Goal: Task Accomplishment & Management: Complete application form

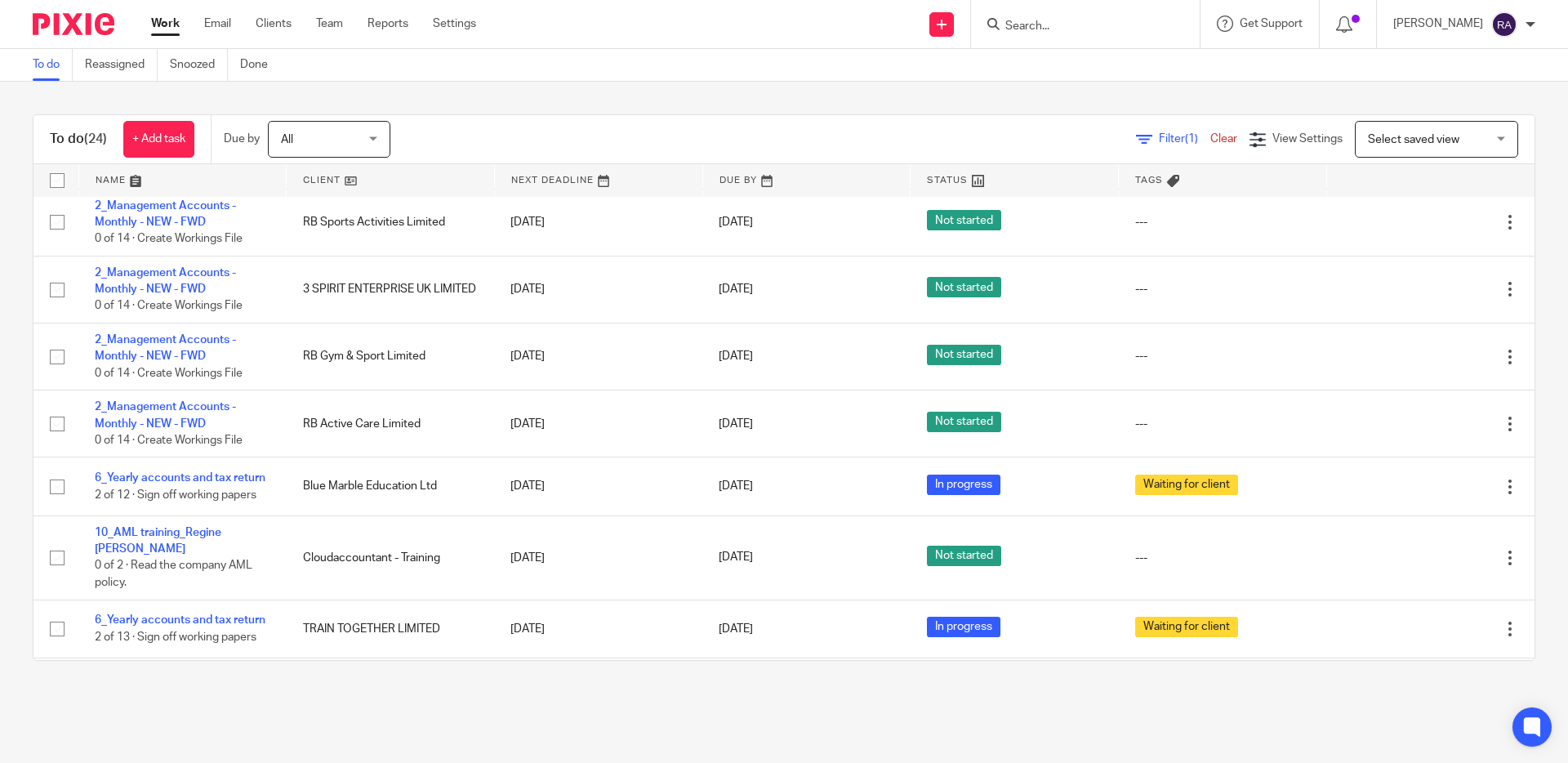
scroll to position [614, 0]
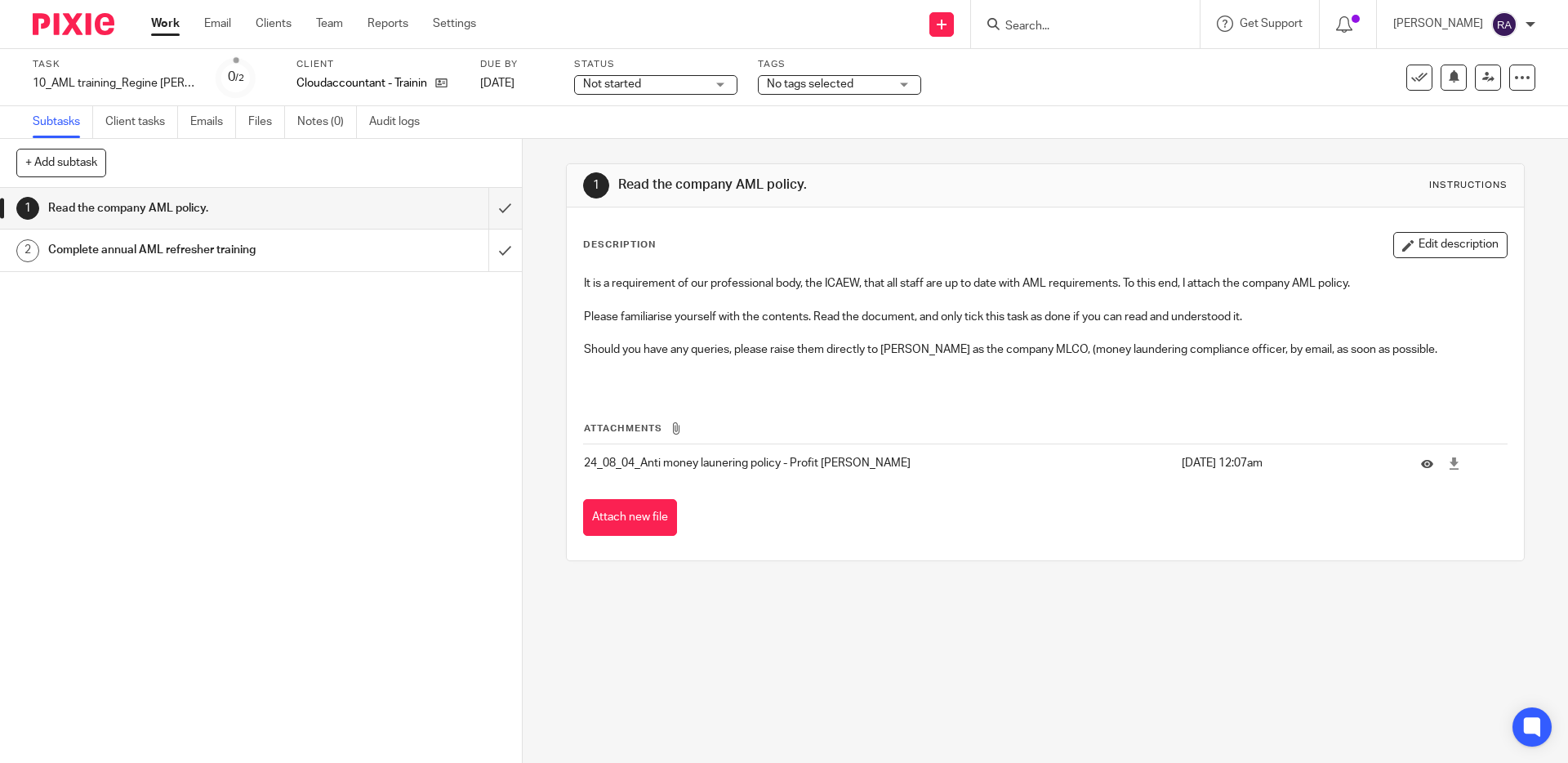
click at [373, 250] on div "Complete annual AML refresher training" at bounding box center [260, 250] width 424 height 24
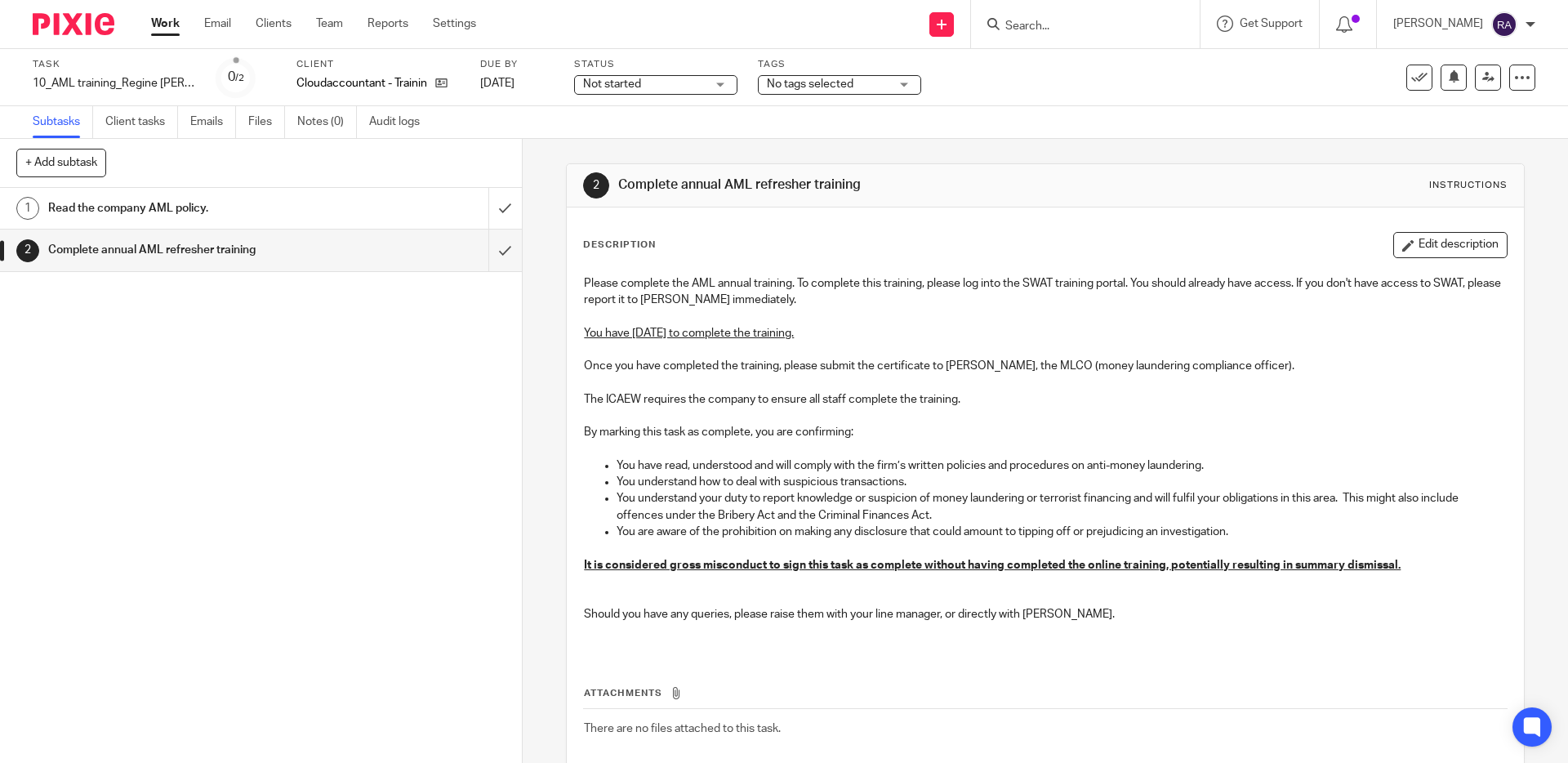
click at [343, 223] on link "1 Read the company AML policy." at bounding box center [244, 208] width 489 height 40
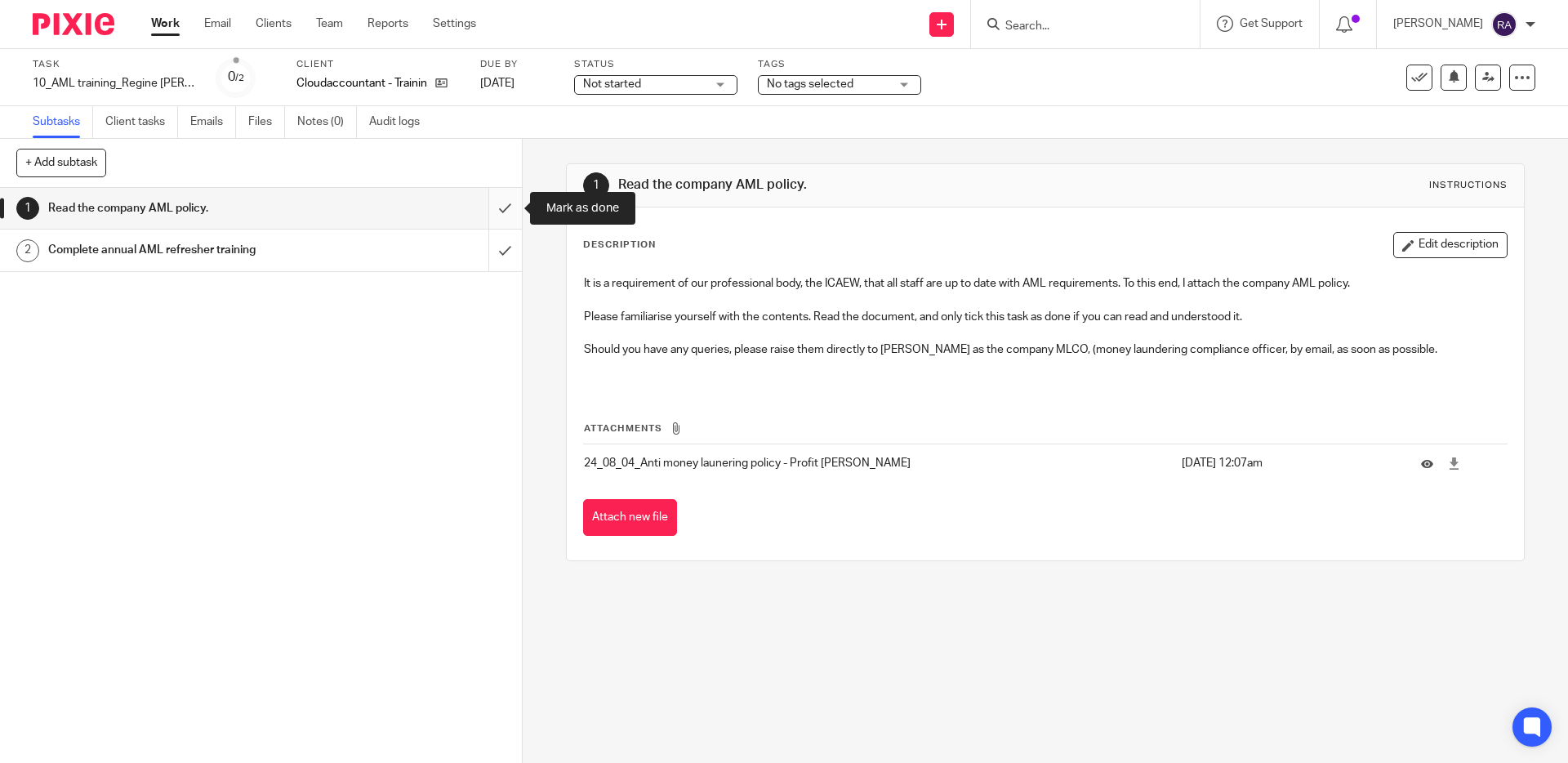
click at [506, 206] on input "submit" at bounding box center [261, 208] width 522 height 40
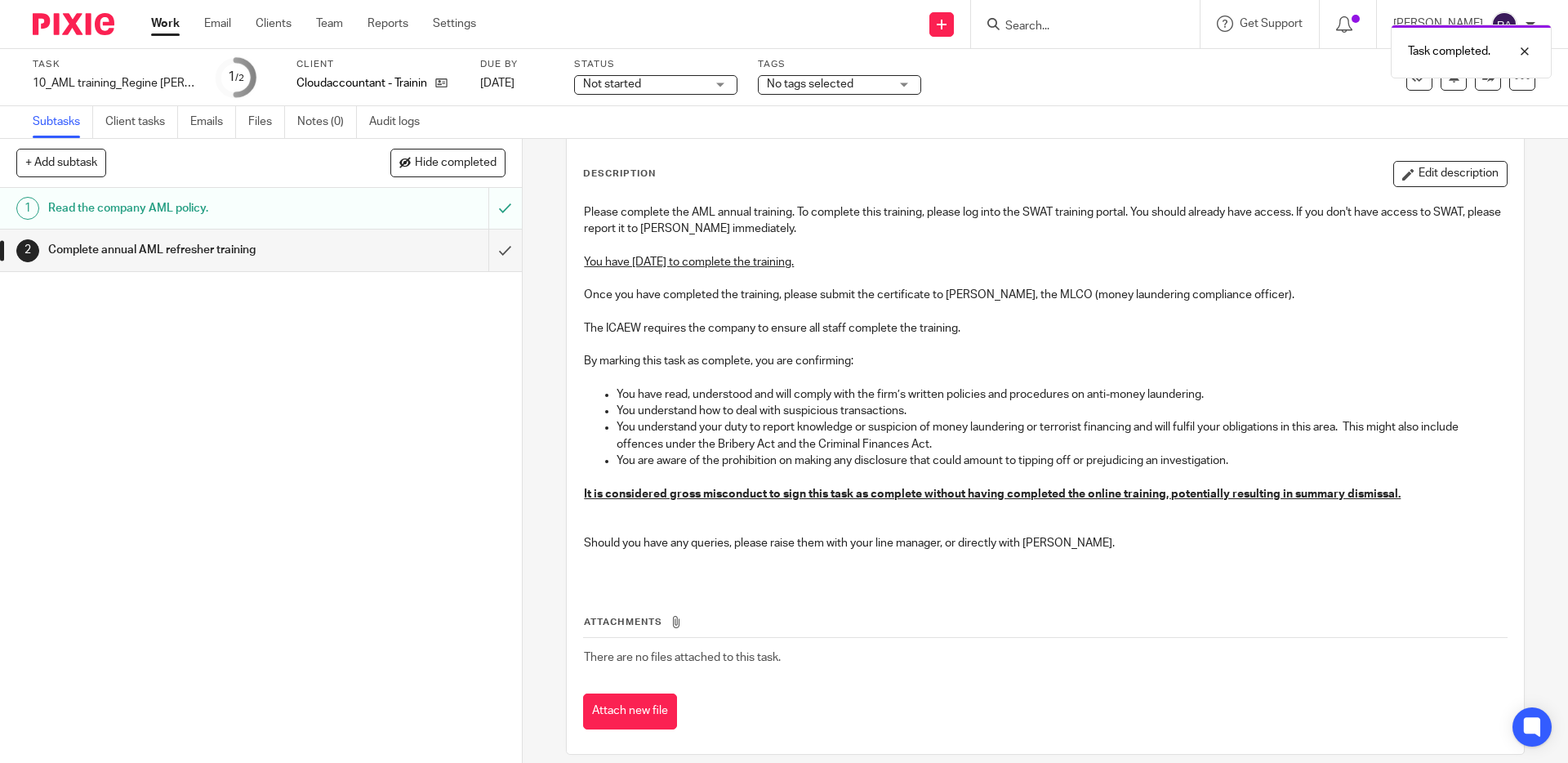
scroll to position [89, 0]
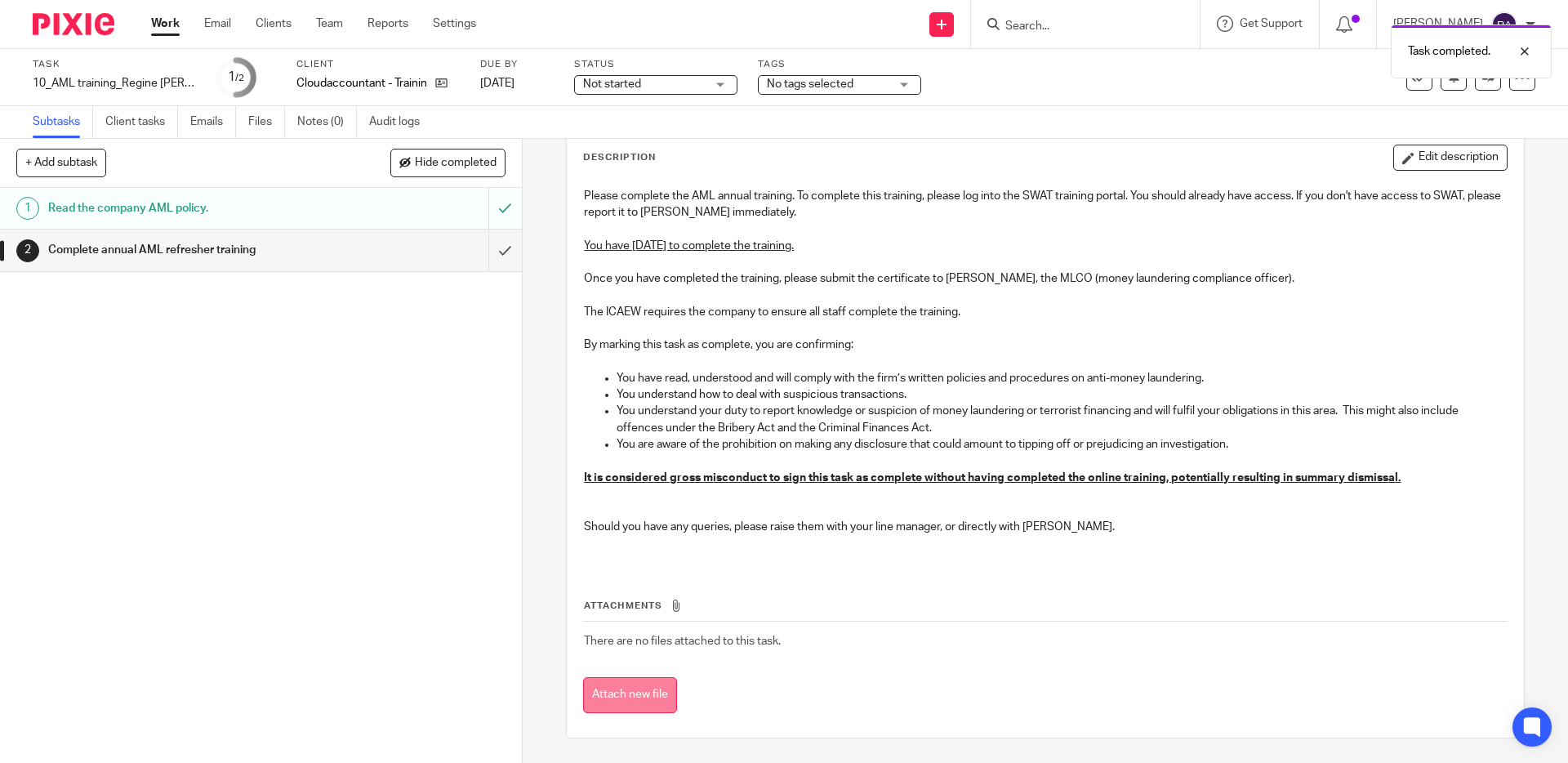
click at [644, 700] on button "Attach new file" at bounding box center [629, 696] width 93 height 37
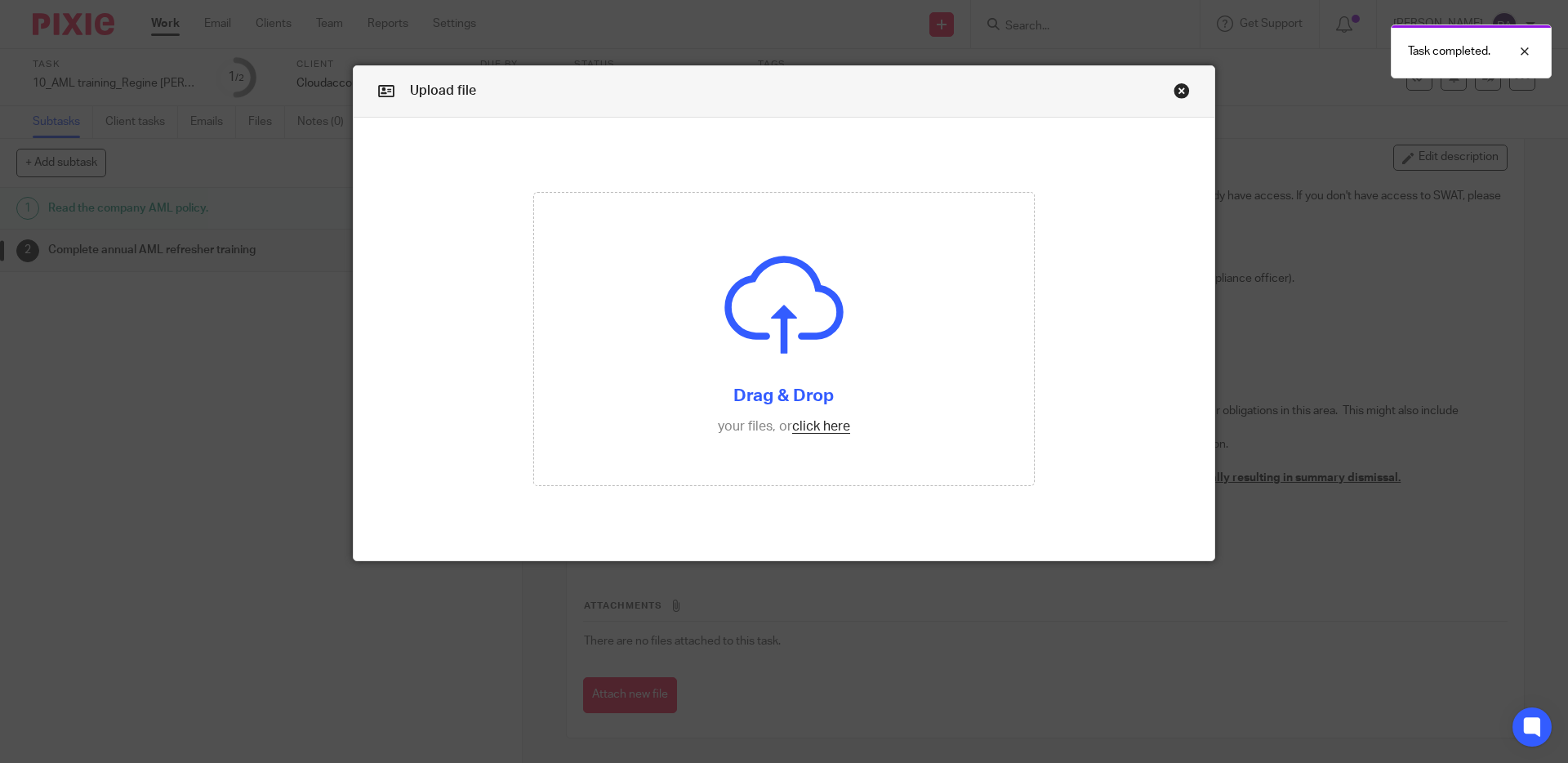
click at [1185, 89] on link "Close this dialog window" at bounding box center [1182, 93] width 16 height 22
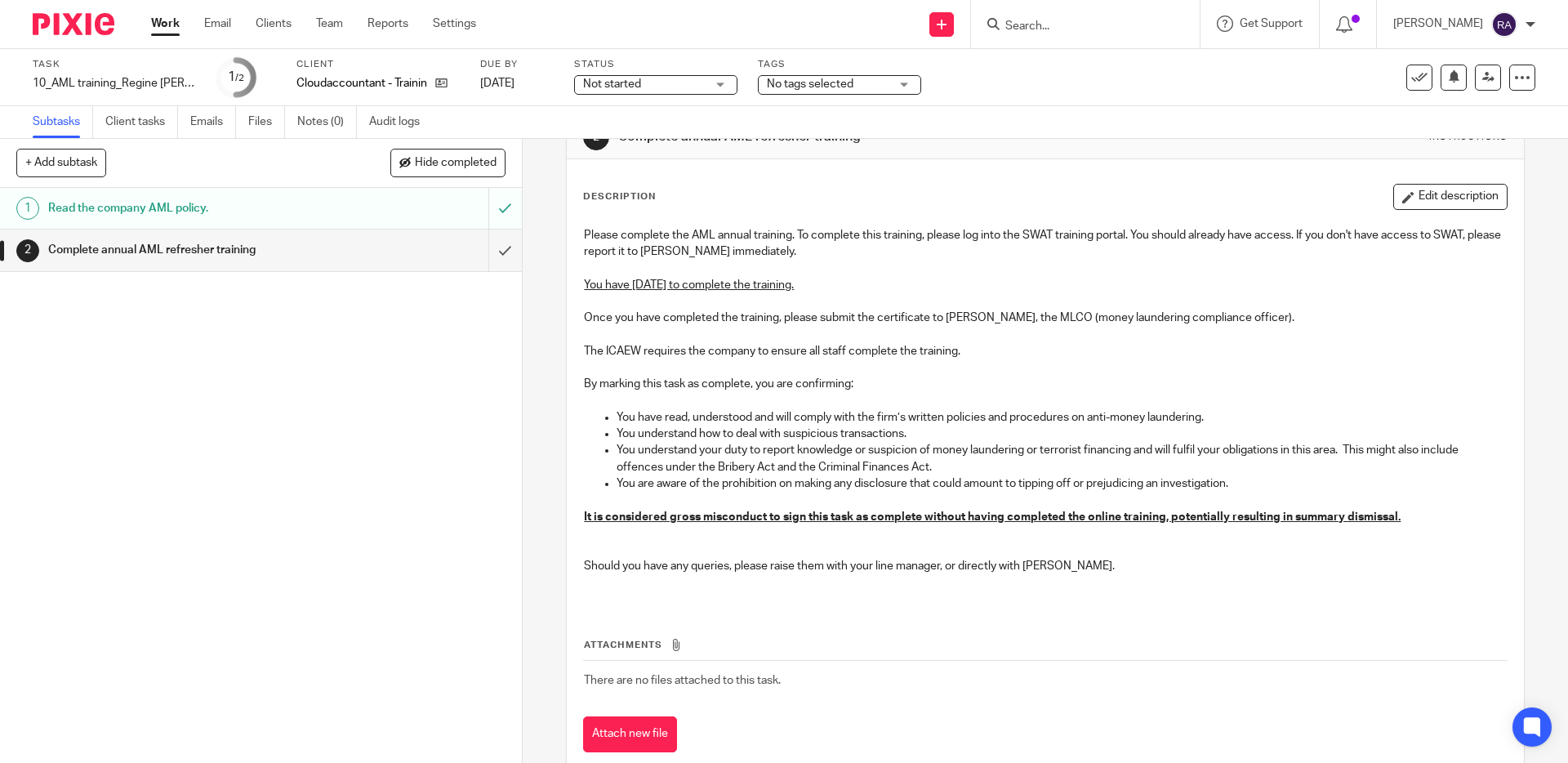
scroll to position [89, 0]
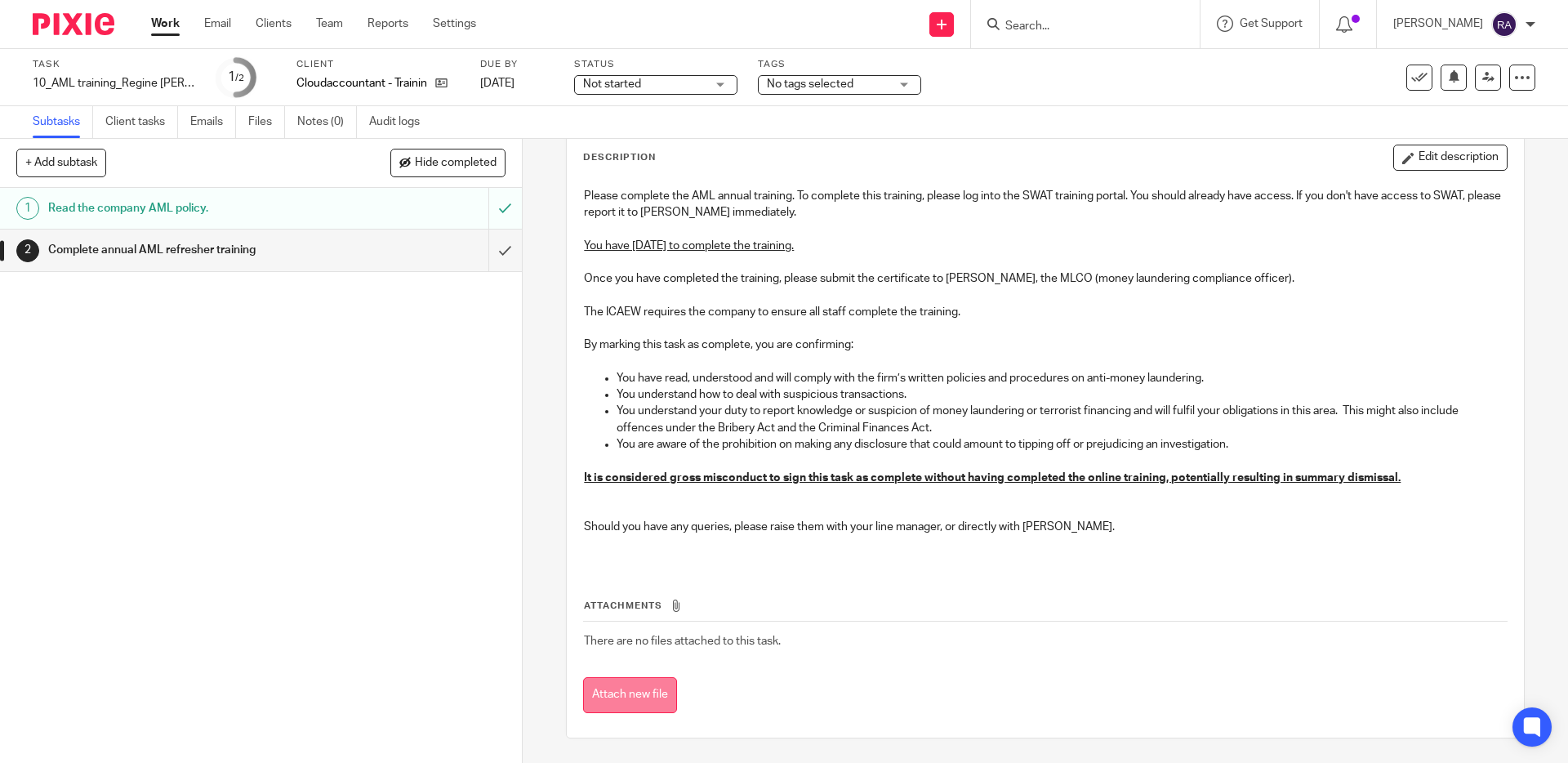
click at [656, 694] on button "Attach new file" at bounding box center [629, 696] width 93 height 37
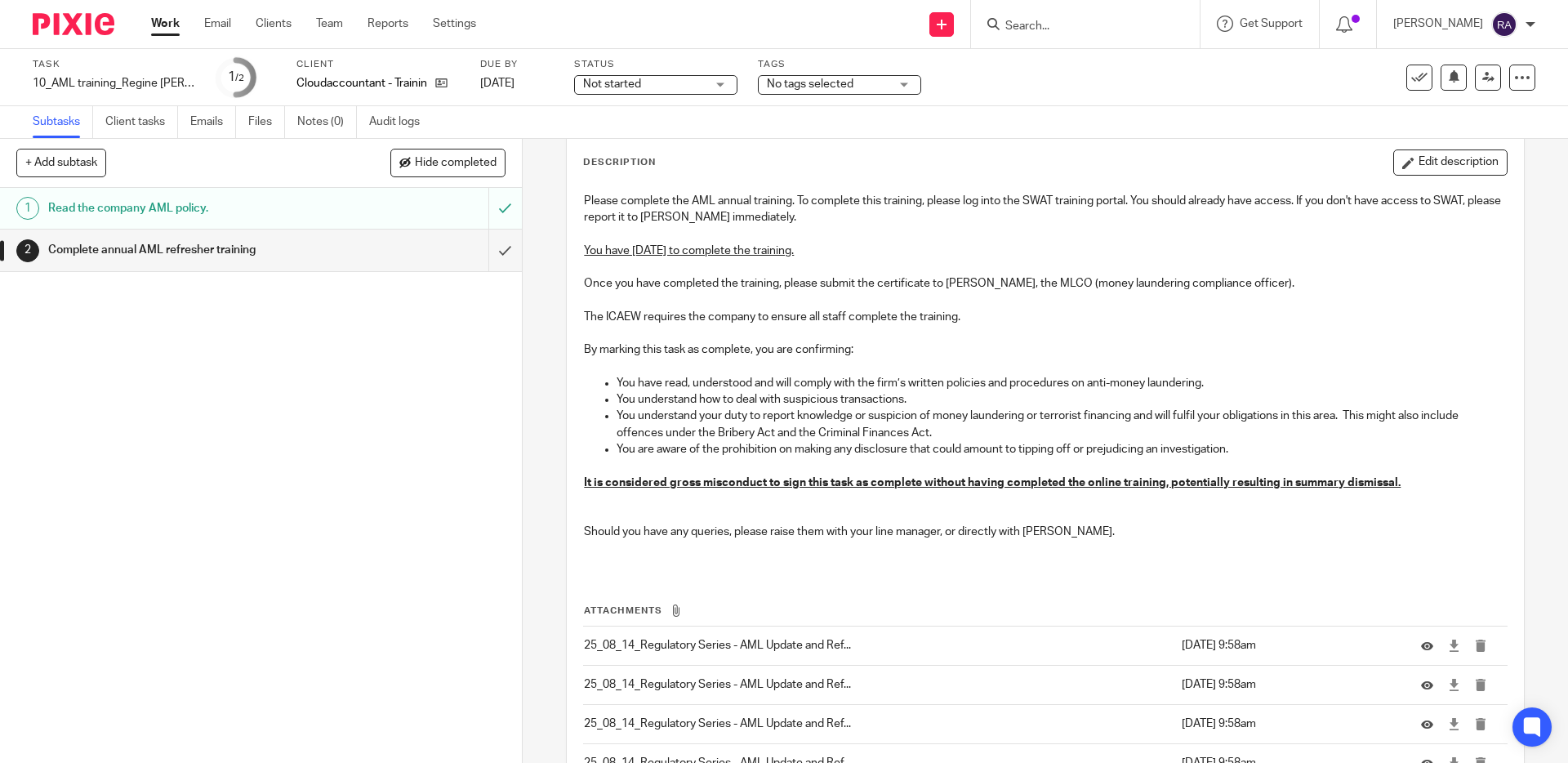
scroll to position [245, 0]
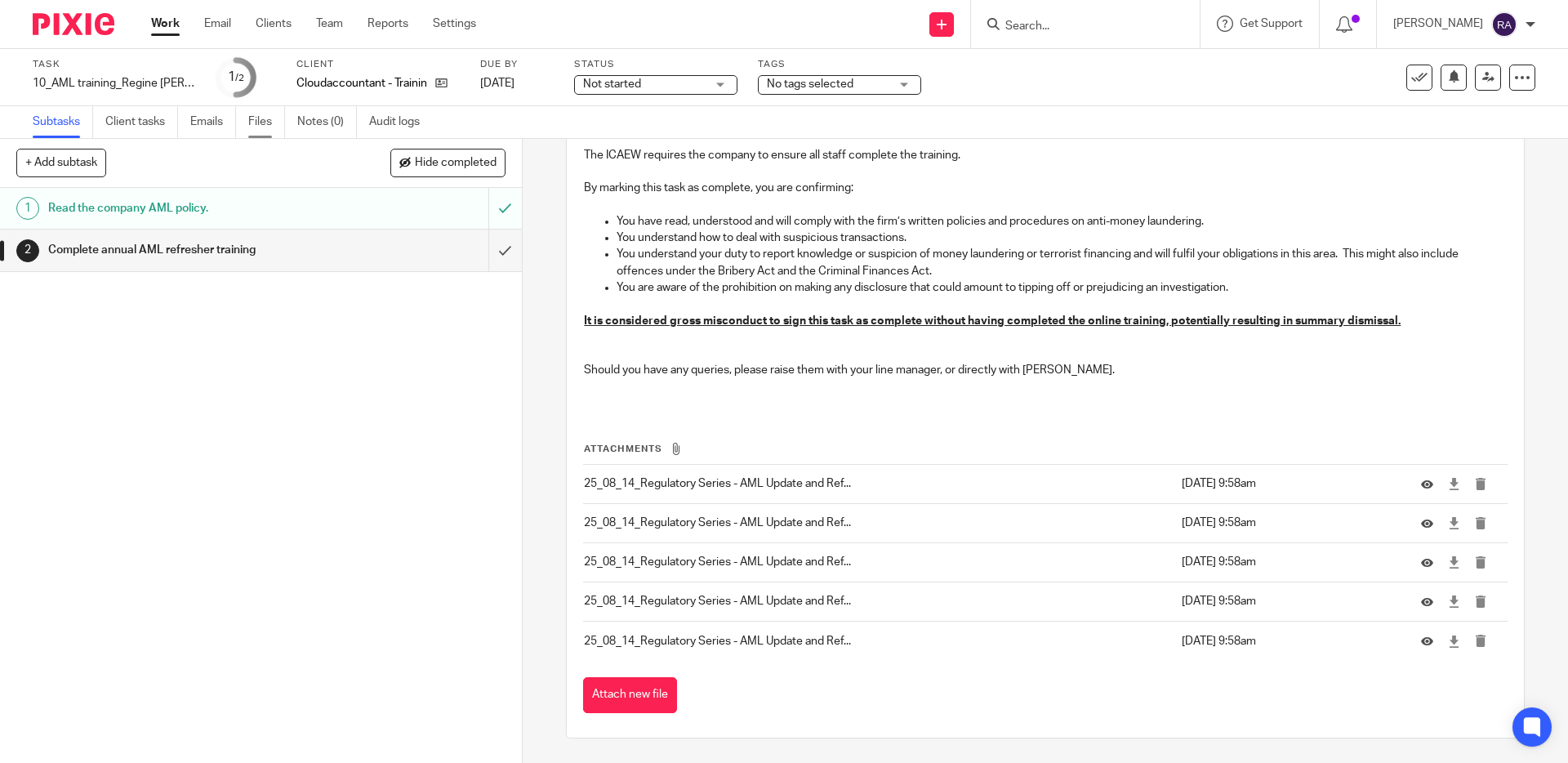
click at [275, 118] on link "Files" at bounding box center [267, 121] width 37 height 32
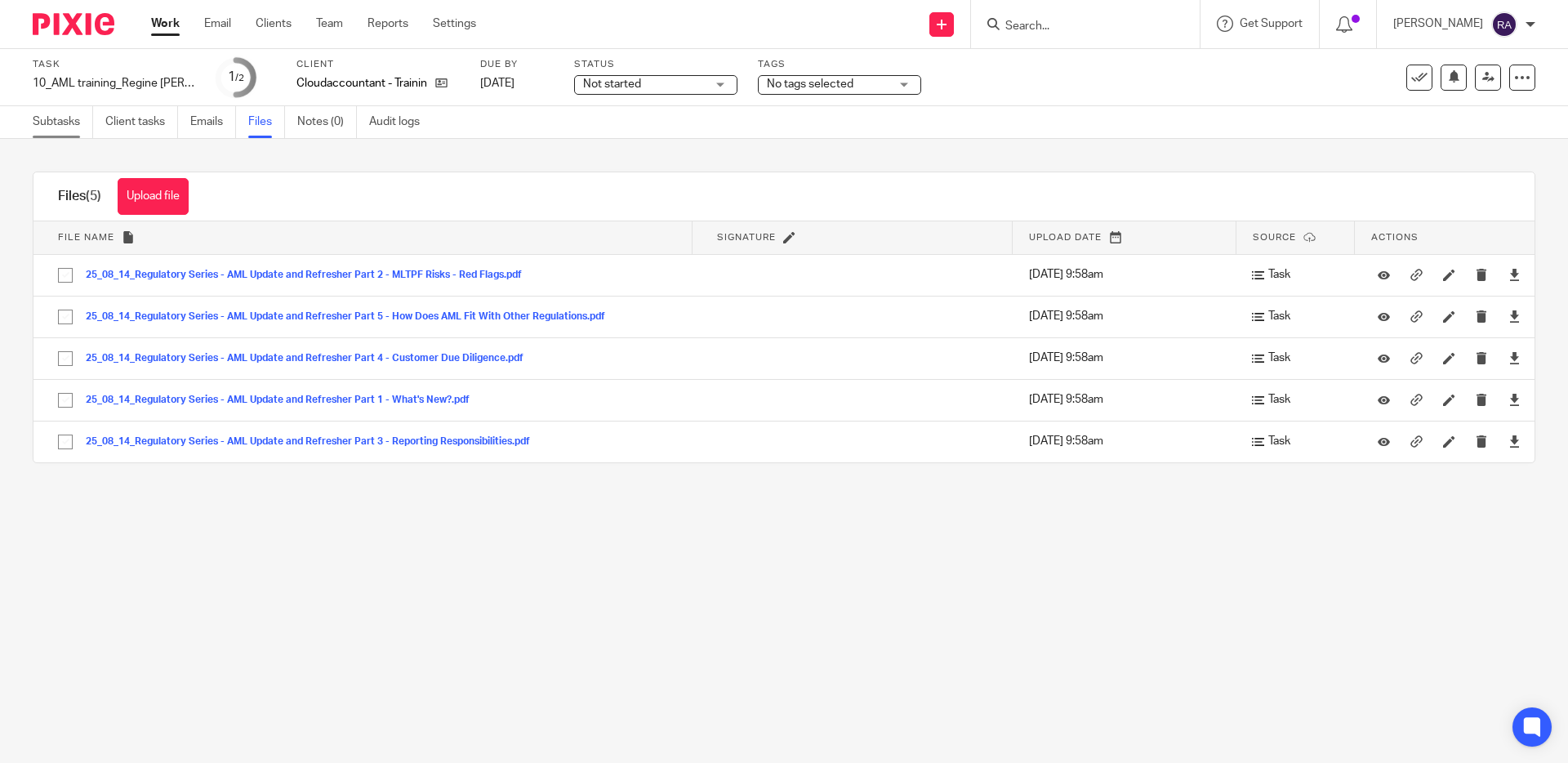
click at [58, 120] on link "Subtasks" at bounding box center [63, 121] width 61 height 32
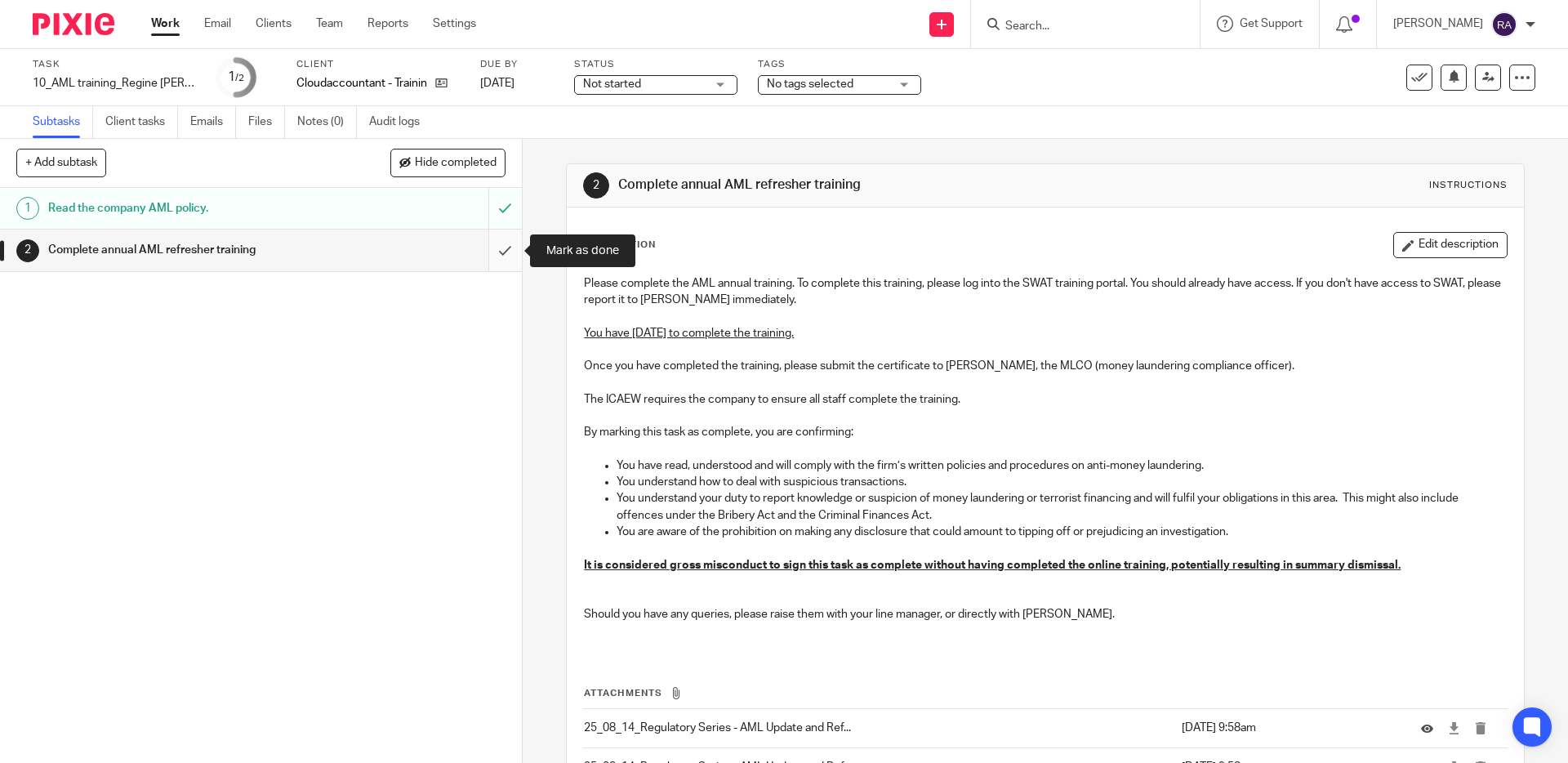
click at [500, 266] on input "submit" at bounding box center [261, 250] width 522 height 40
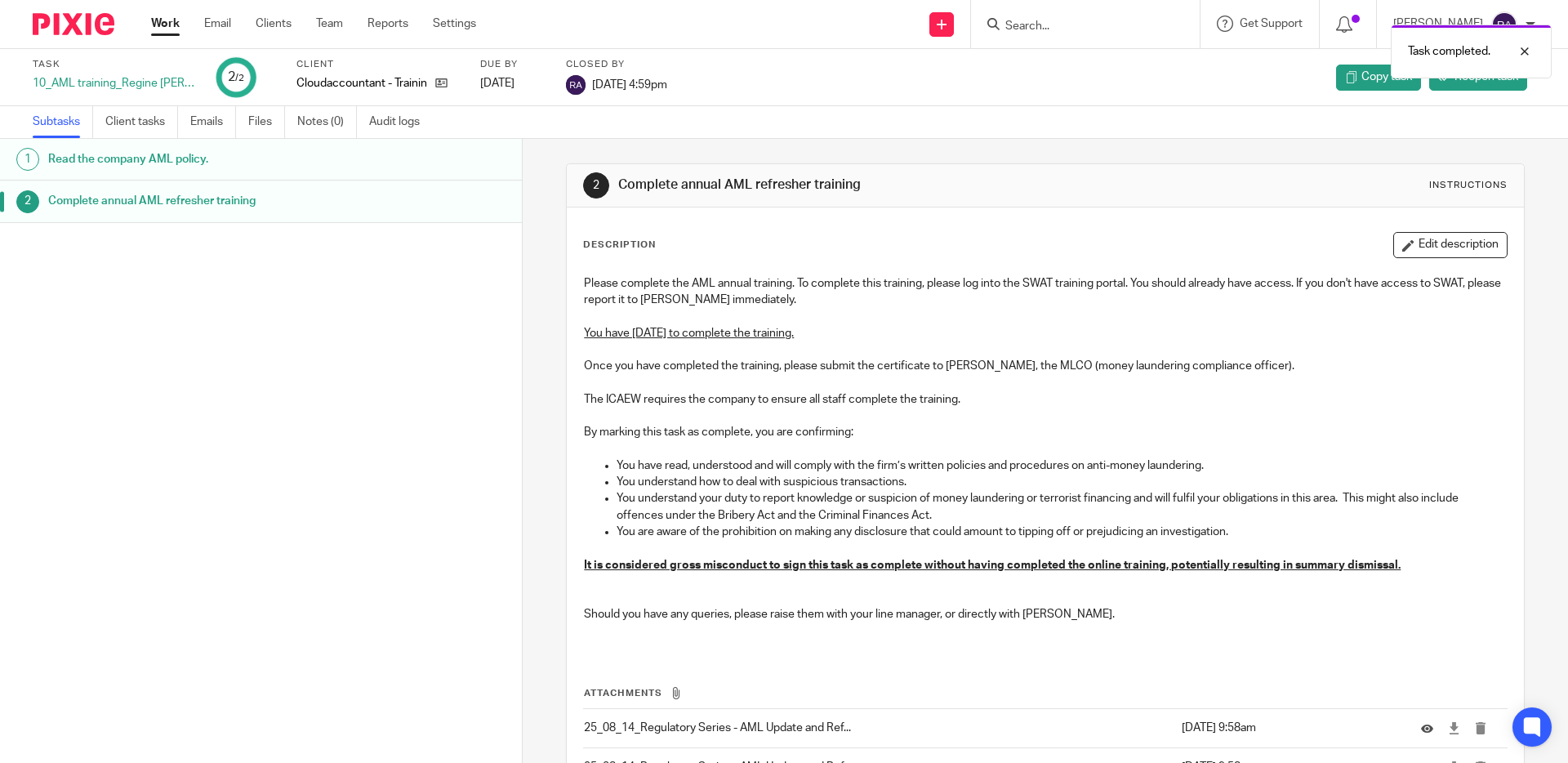
click at [160, 24] on link "Work" at bounding box center [166, 23] width 29 height 16
